Goal: Obtain resource: Download file/media

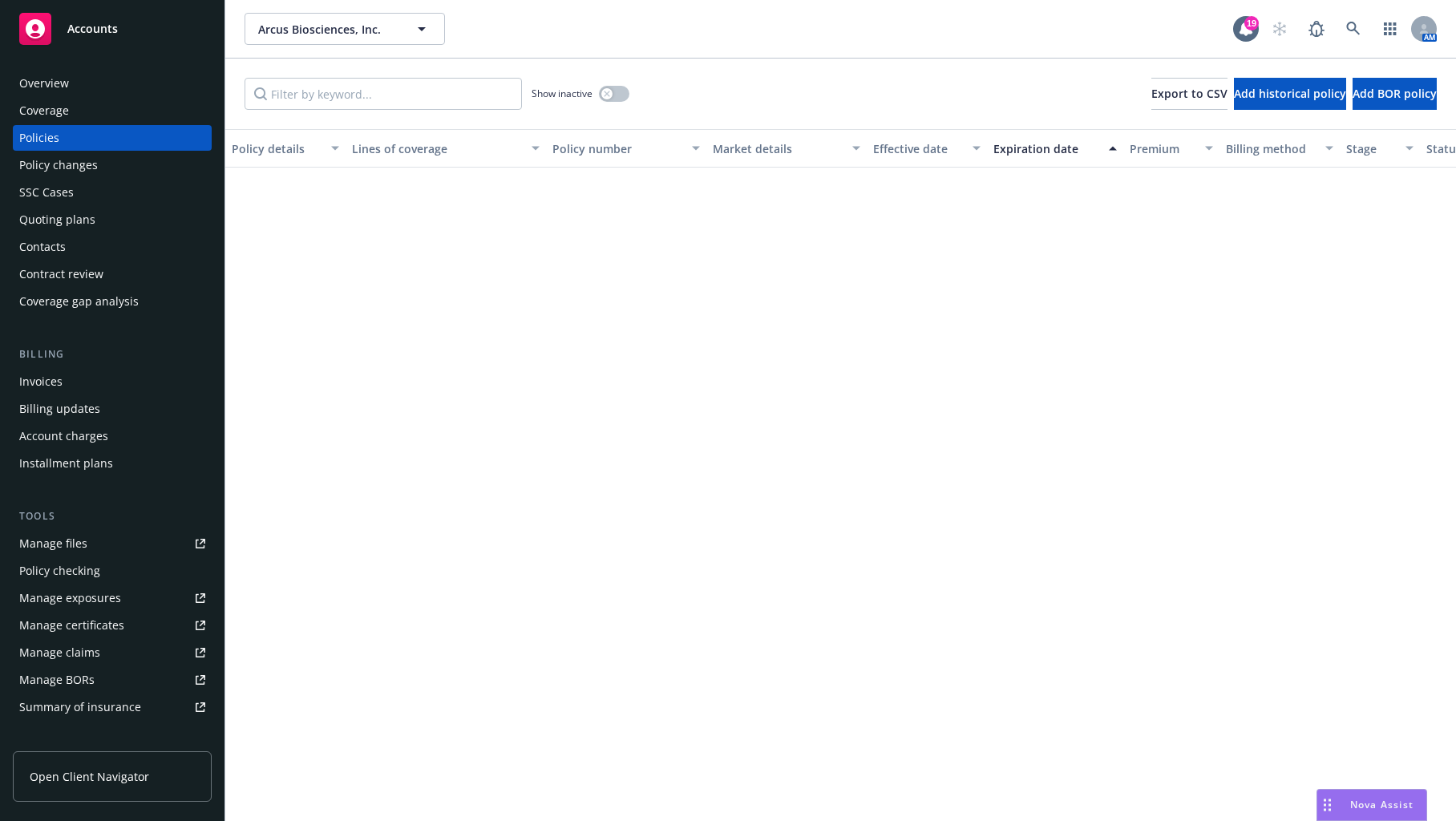
scroll to position [1844, 0]
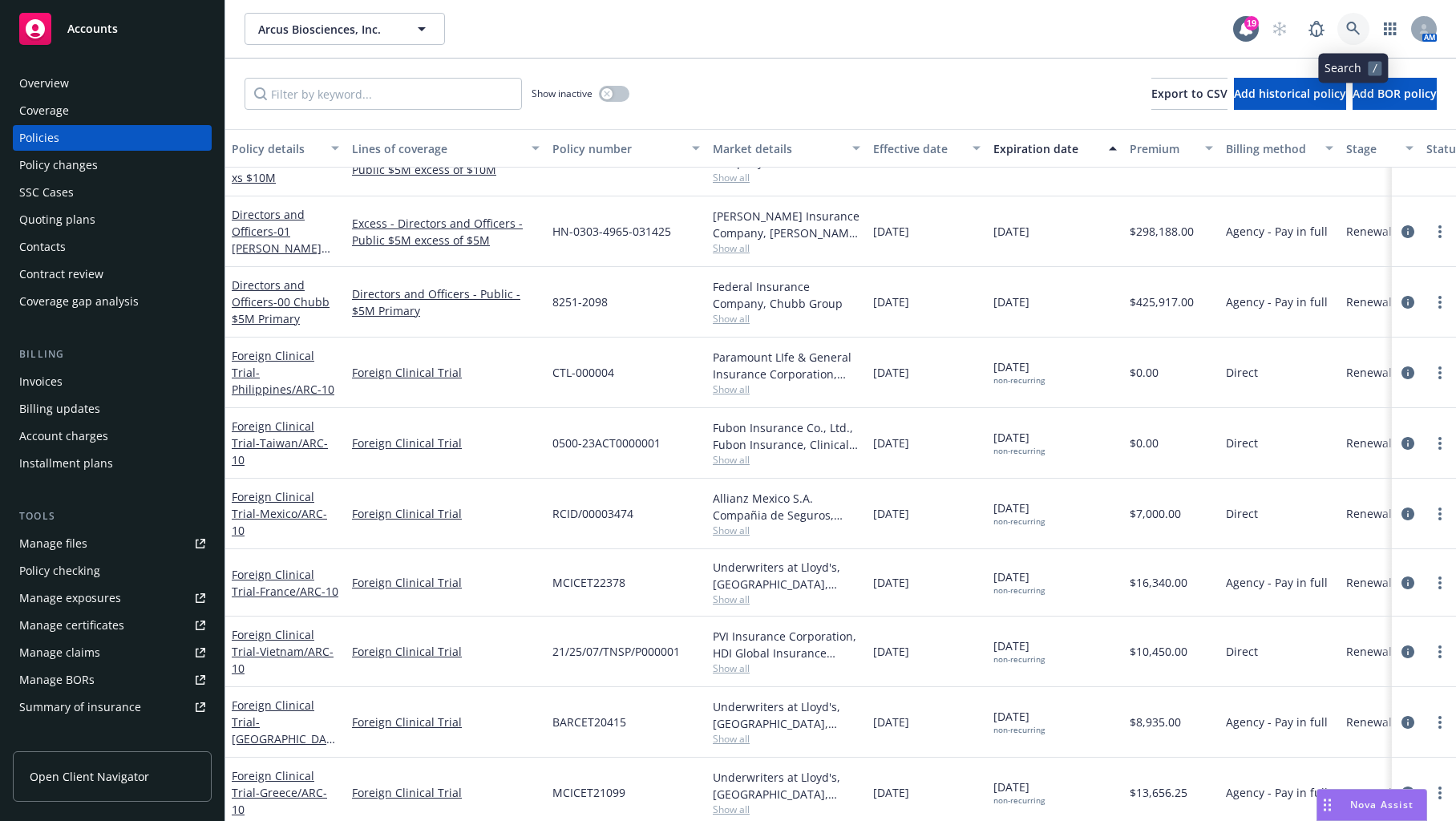
click at [1366, 26] on link at bounding box center [1353, 28] width 32 height 32
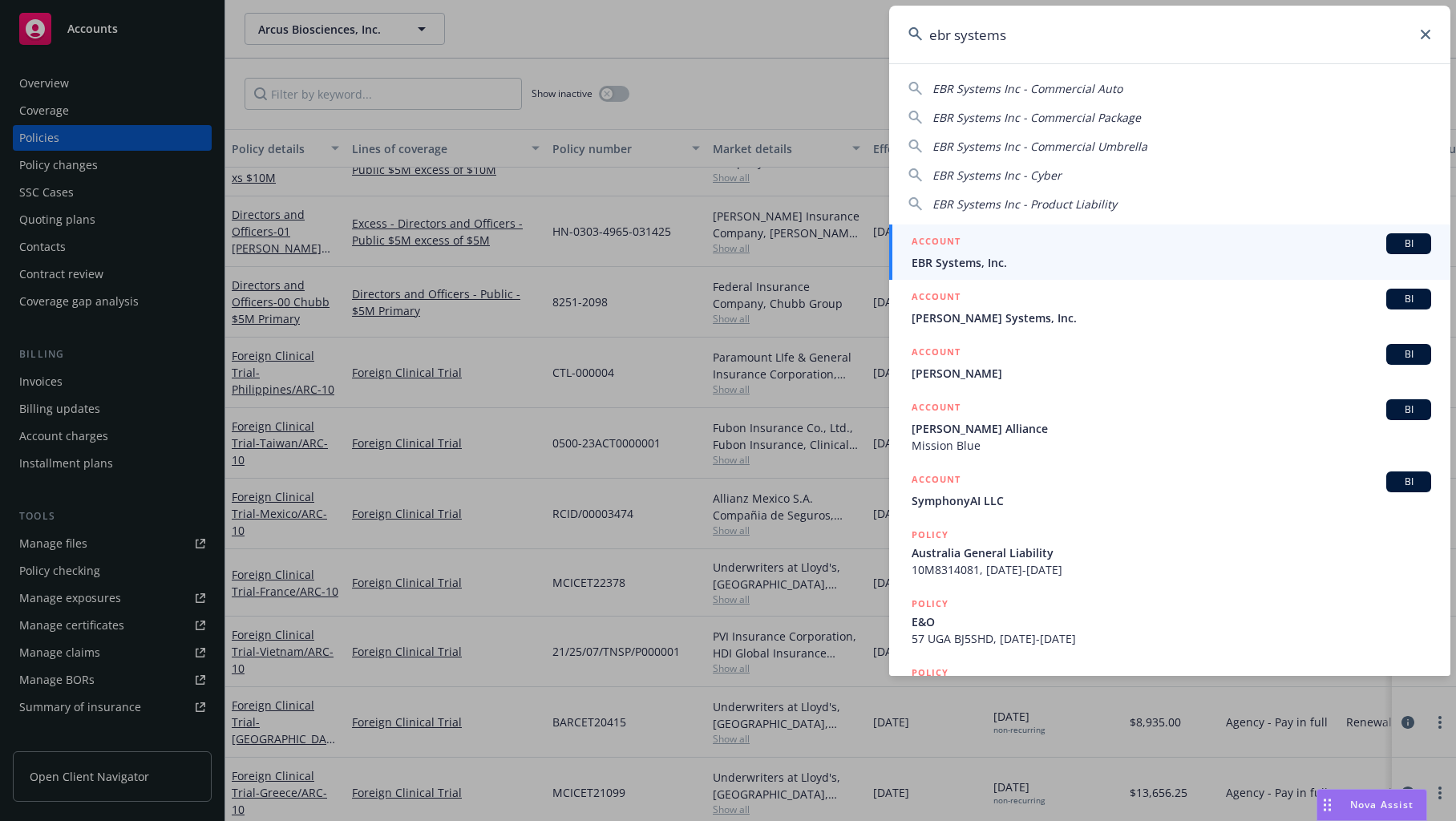
type input "ebr systems"
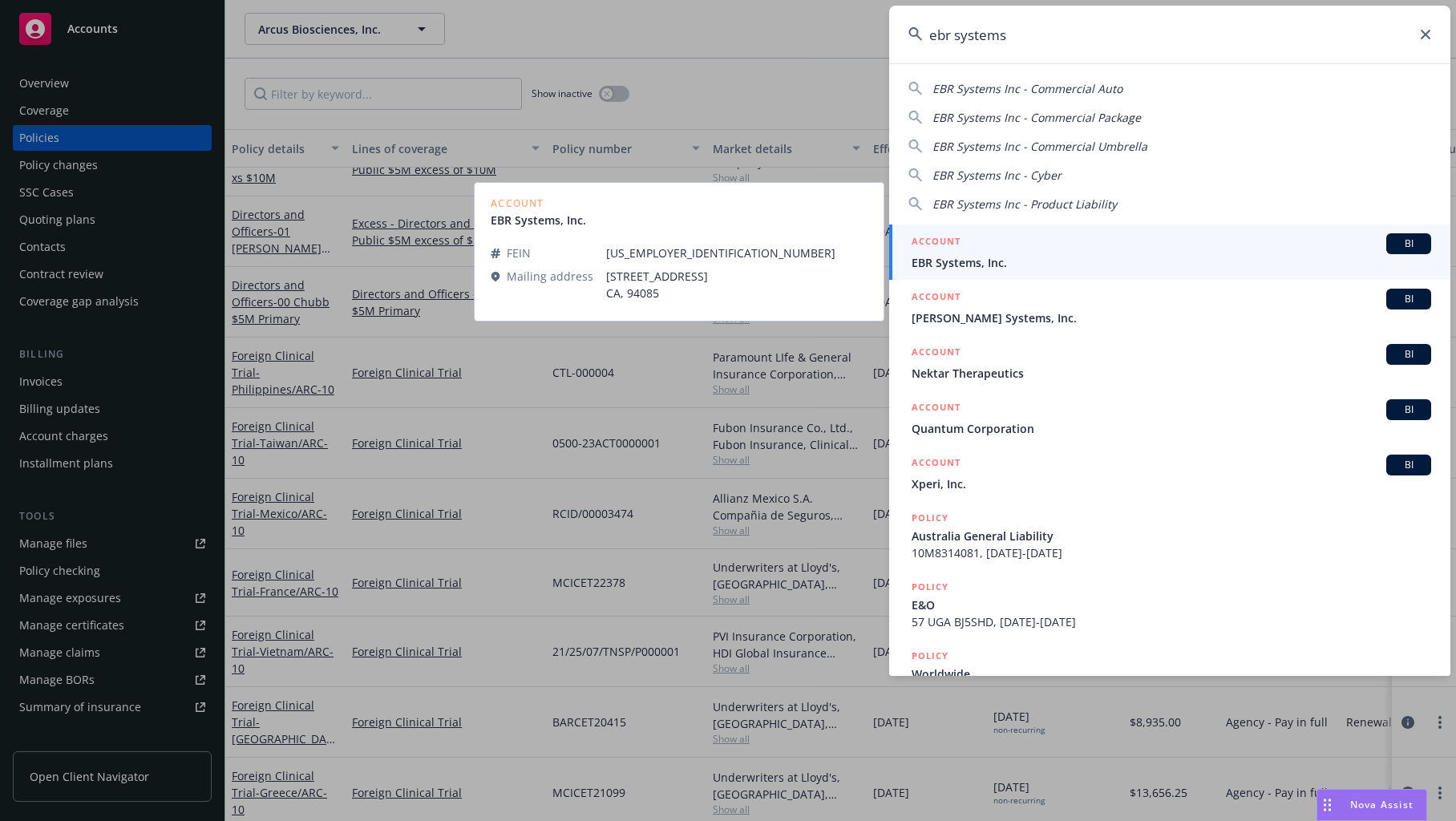
click at [964, 249] on div "ACCOUNT BI" at bounding box center [1171, 244] width 520 height 21
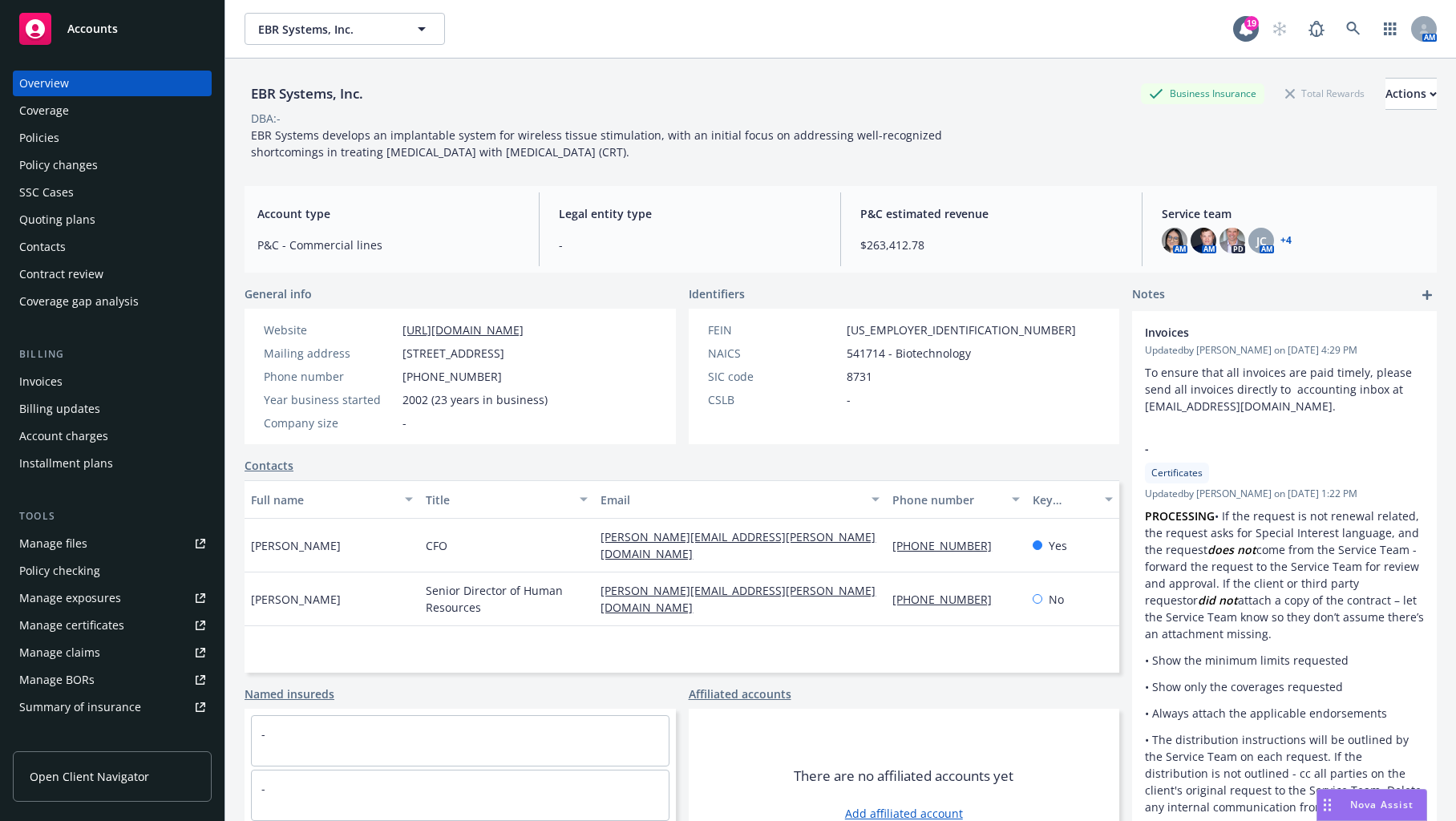
click at [40, 535] on div "Manage files" at bounding box center [53, 543] width 68 height 26
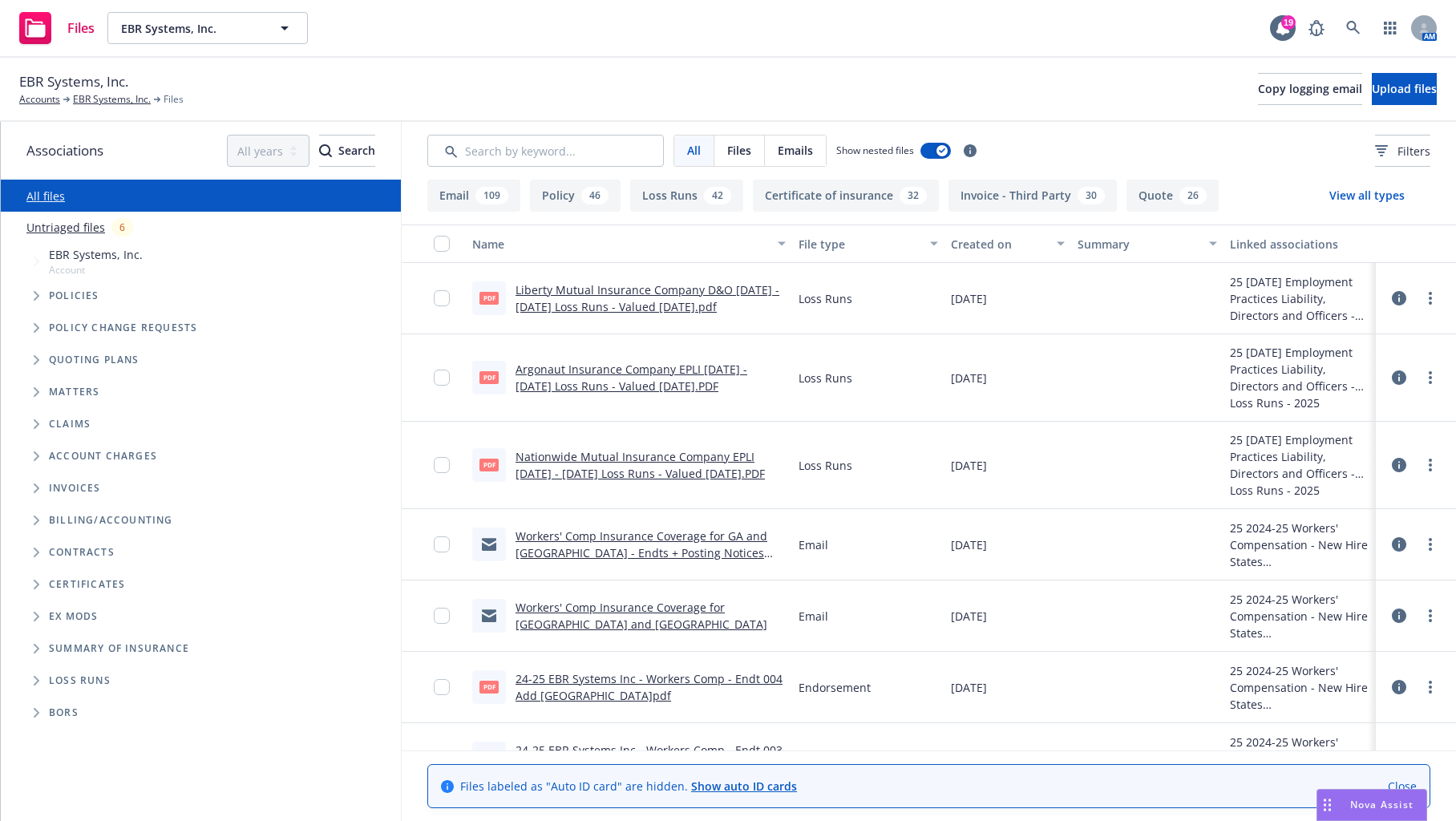
click at [44, 681] on span "Folder Tree Example" at bounding box center [35, 680] width 26 height 26
click at [67, 745] on link "2025" at bounding box center [61, 741] width 26 height 17
